Goal: Transaction & Acquisition: Purchase product/service

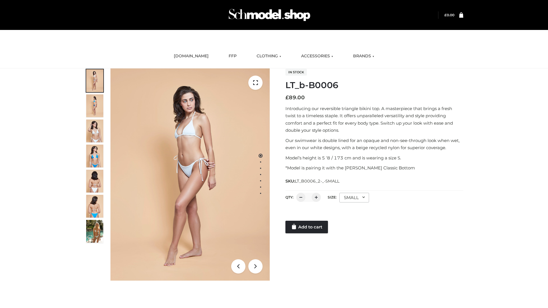
click at [307, 227] on link "Add to cart" at bounding box center [306, 227] width 43 height 13
